Goal: Task Accomplishment & Management: Manage account settings

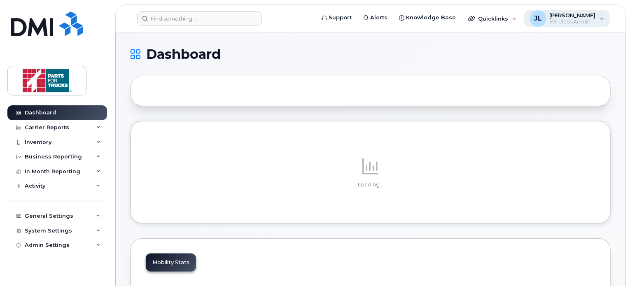
click at [582, 15] on span "[PERSON_NAME]" at bounding box center [573, 15] width 46 height 7
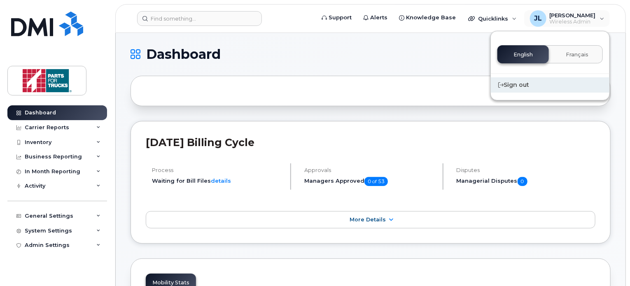
click at [520, 85] on div "Sign out" at bounding box center [550, 84] width 119 height 15
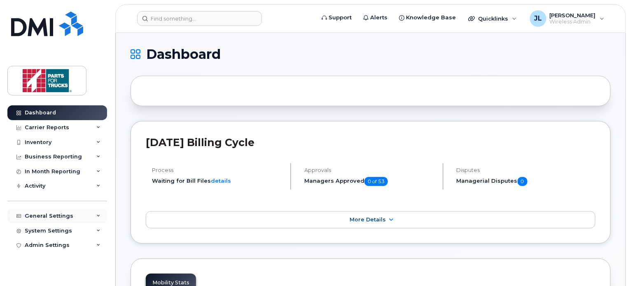
click at [64, 219] on div "General Settings" at bounding box center [57, 216] width 100 height 15
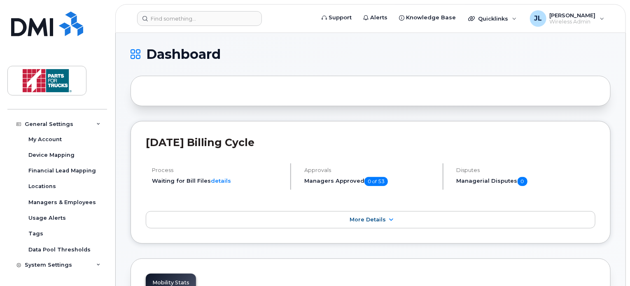
scroll to position [92, 0]
click at [72, 203] on div "Managers & Employees" at bounding box center [62, 202] width 68 height 7
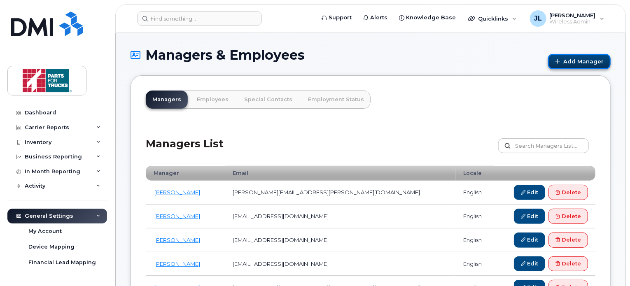
click at [572, 58] on link "Add Manager" at bounding box center [579, 61] width 63 height 15
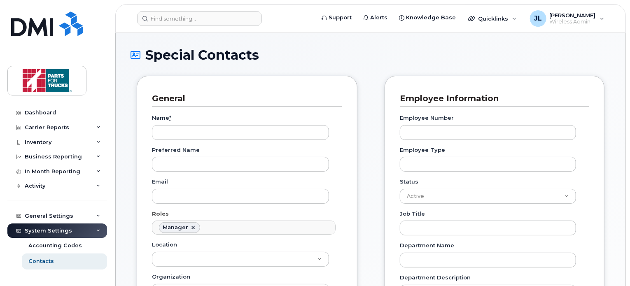
scroll to position [64, 0]
click at [211, 135] on input "Name *" at bounding box center [240, 132] width 177 height 15
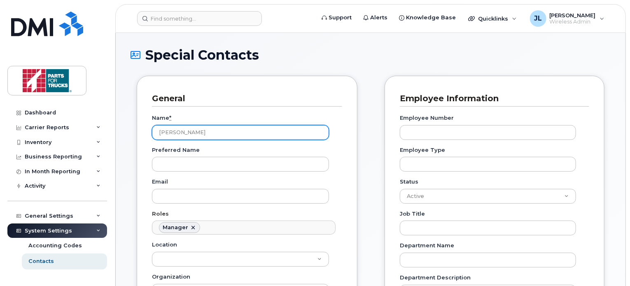
type input "Shawn LeBlanc"
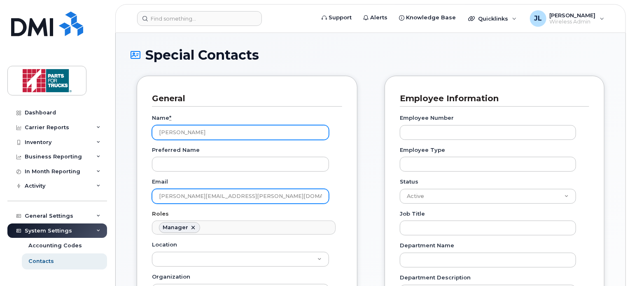
scroll to position [53, 0]
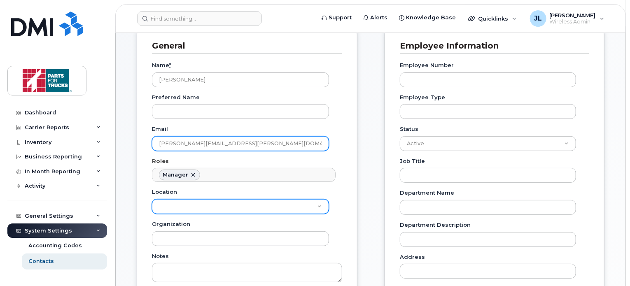
type input "shawn.leblanc@partsfortrucks.com"
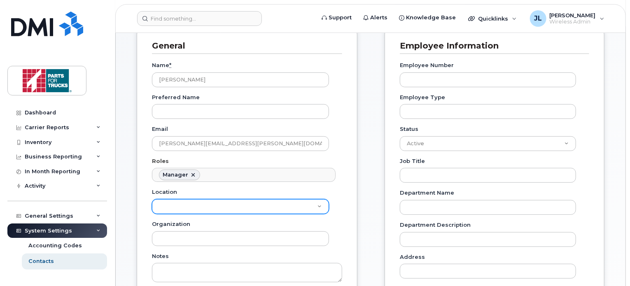
click at [194, 203] on select "Clarenville Branch Corner Brook Branch Dartmouth Branch Halifax Branch Head Off…" at bounding box center [240, 206] width 177 height 15
select select "2928"
click at [152, 199] on select "Clarenville Branch Corner Brook Branch Dartmouth Branch Halifax Branch Head Off…" at bounding box center [240, 206] width 177 height 15
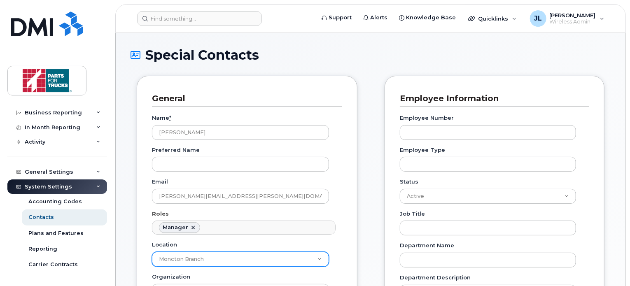
scroll to position [44, 0]
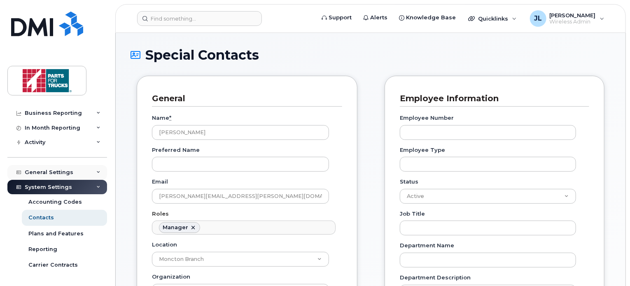
click at [54, 176] on div "General Settings" at bounding box center [57, 172] width 100 height 15
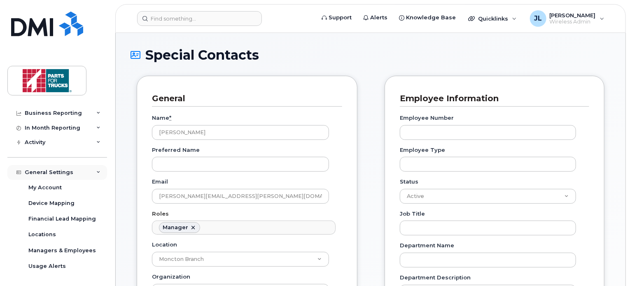
click at [81, 172] on div "General Settings" at bounding box center [57, 172] width 100 height 15
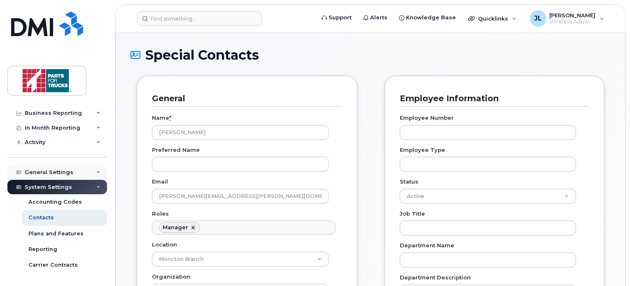
click at [82, 169] on div "General Settings" at bounding box center [57, 172] width 100 height 15
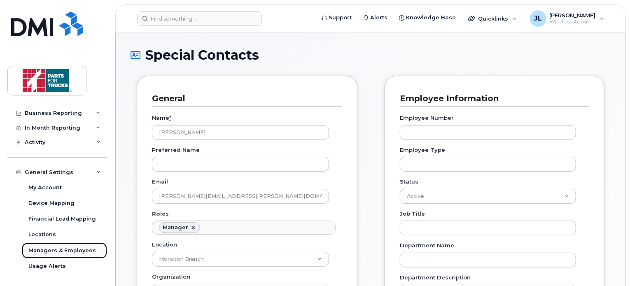
click at [61, 253] on div "Managers & Employees" at bounding box center [62, 250] width 68 height 7
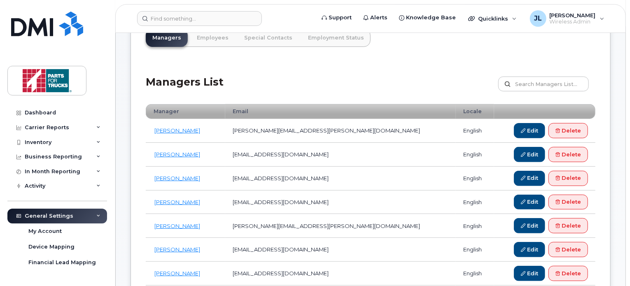
scroll to position [68, 0]
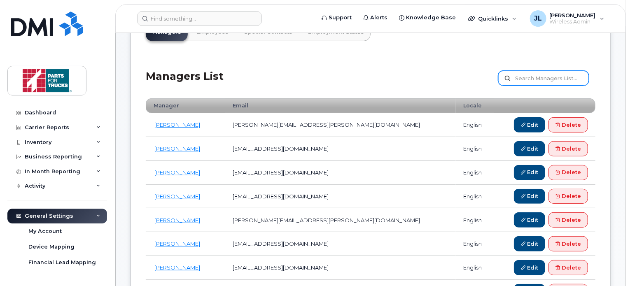
click at [533, 74] on input "text" at bounding box center [543, 78] width 91 height 15
type input "sam le"
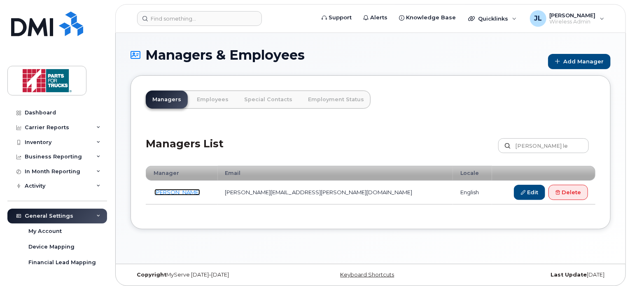
click at [182, 192] on link "[PERSON_NAME]" at bounding box center [177, 192] width 46 height 7
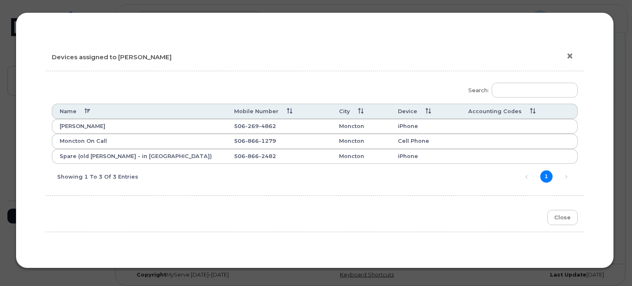
click at [572, 57] on button "×" at bounding box center [572, 56] width 12 height 12
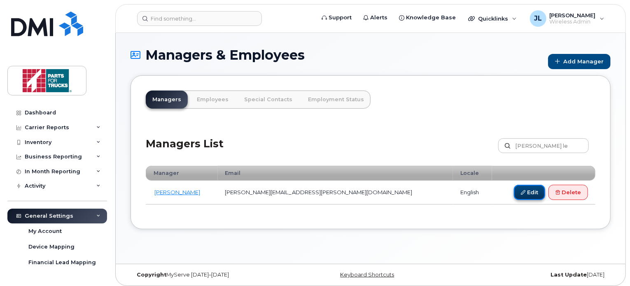
click at [518, 192] on link "Edit" at bounding box center [529, 192] width 31 height 15
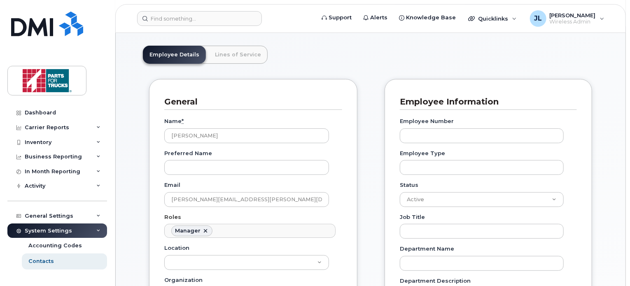
scroll to position [1, 0]
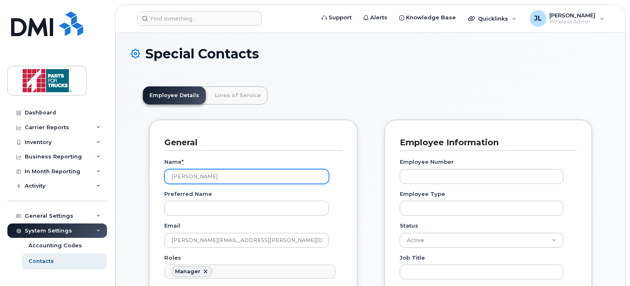
click at [223, 174] on input "Sam Leblanc" at bounding box center [246, 176] width 165 height 15
click at [224, 174] on input "Sam Leblanc" at bounding box center [246, 176] width 165 height 15
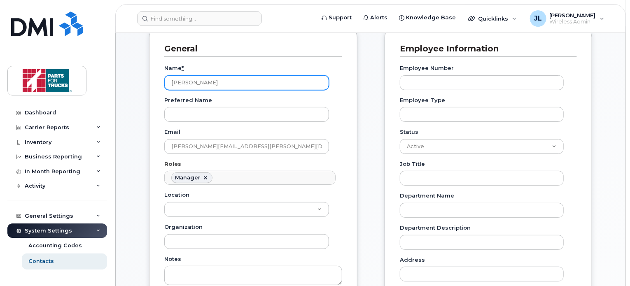
scroll to position [96, 0]
type input "[PERSON_NAME]"
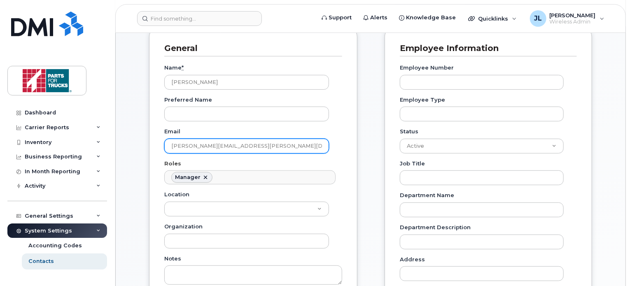
click at [181, 148] on input "sam.leblanc@partsfortrucks.com" at bounding box center [246, 146] width 165 height 15
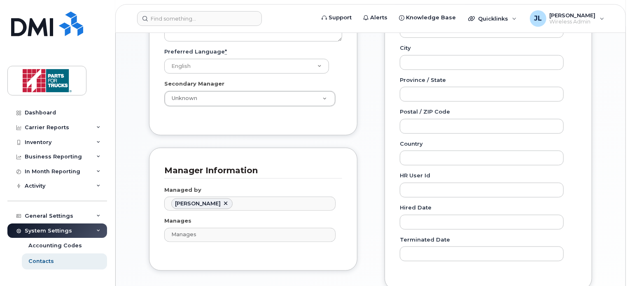
scroll to position [349, 0]
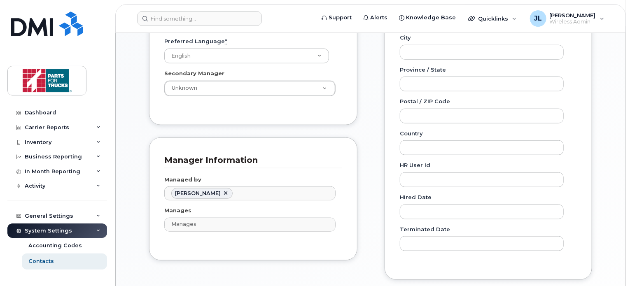
type input "[PERSON_NAME][EMAIL_ADDRESS][PERSON_NAME][DOMAIN_NAME]"
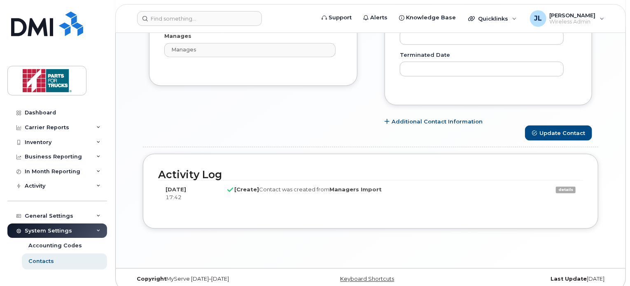
scroll to position [531, 0]
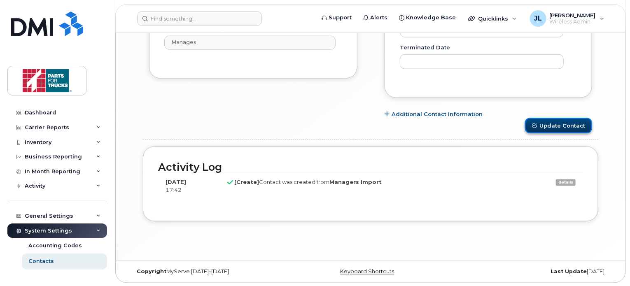
click at [549, 128] on button "Update Contact" at bounding box center [558, 125] width 67 height 15
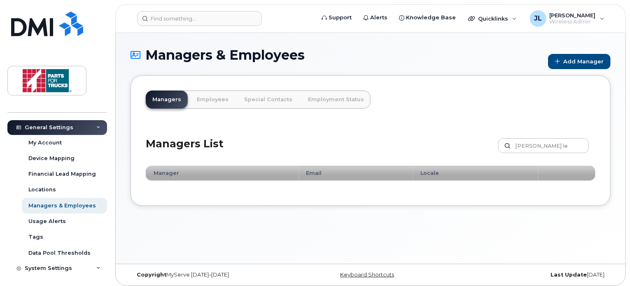
scroll to position [89, 0]
click at [67, 205] on div "Managers & Employees" at bounding box center [62, 205] width 68 height 7
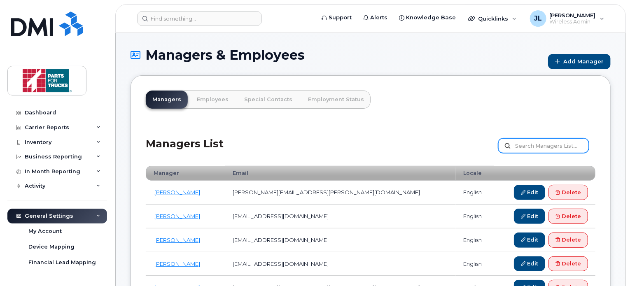
drag, startPoint x: 0, startPoint y: 0, endPoint x: 556, endPoint y: 146, distance: 574.5
click at [556, 146] on input "text" at bounding box center [543, 145] width 91 height 15
type input "s"
type input "[PERSON_NAME]"
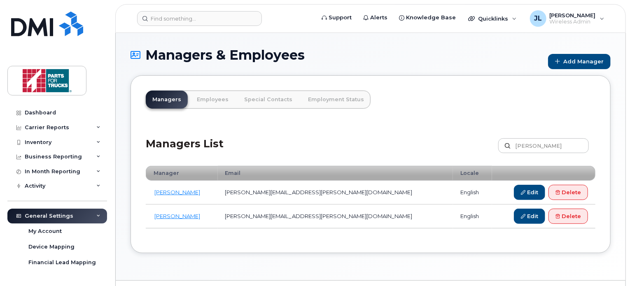
click at [415, 111] on div "Managers Employees Special Contacts Employment Status × Devices assigned to Clo…" at bounding box center [370, 164] width 480 height 178
click at [588, 16] on span "[PERSON_NAME]" at bounding box center [573, 15] width 46 height 7
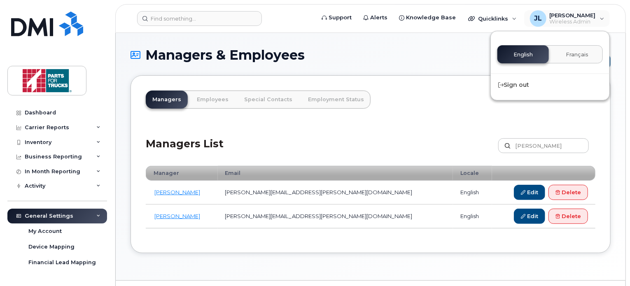
click at [538, 77] on div "English Français Sign out" at bounding box center [549, 66] width 119 height 70
click at [530, 79] on div "Sign out" at bounding box center [550, 84] width 119 height 15
